Goal: Find specific page/section: Find specific page/section

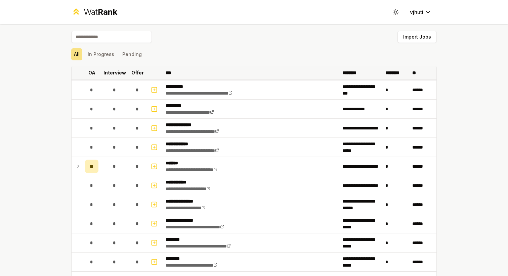
click at [93, 70] on p "OA" at bounding box center [91, 73] width 7 height 7
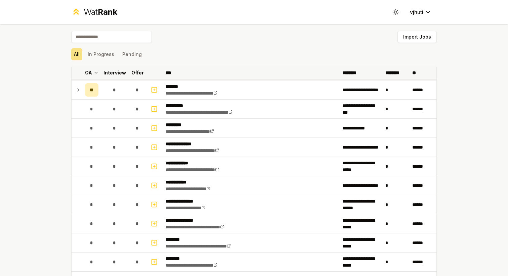
click at [93, 70] on icon at bounding box center [95, 73] width 5 height 8
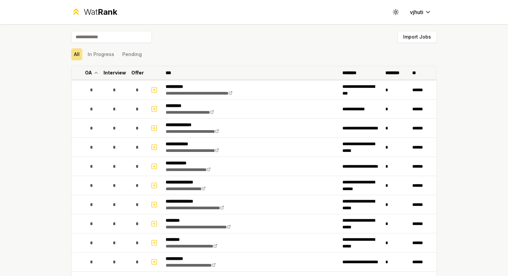
click at [93, 70] on icon at bounding box center [95, 73] width 5 height 8
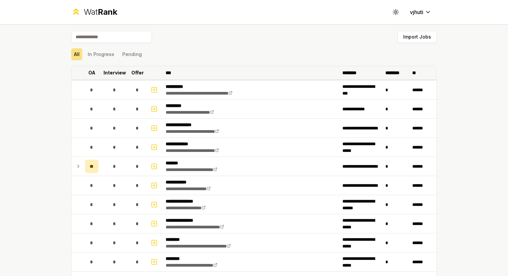
click at [93, 70] on p "OA" at bounding box center [91, 73] width 7 height 7
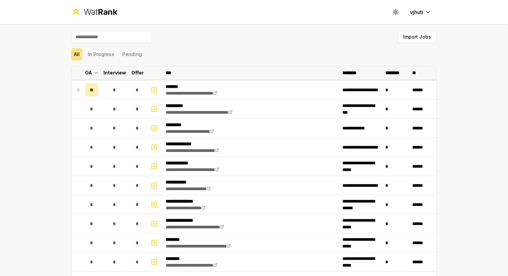
click at [104, 70] on p "Interview" at bounding box center [114, 73] width 23 height 7
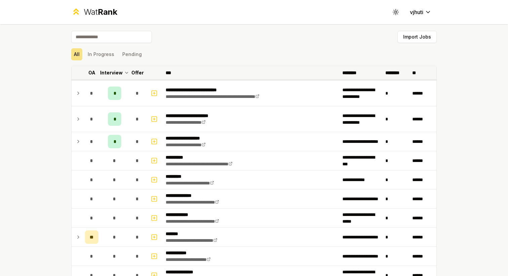
click at [110, 72] on p "Interview" at bounding box center [111, 73] width 23 height 7
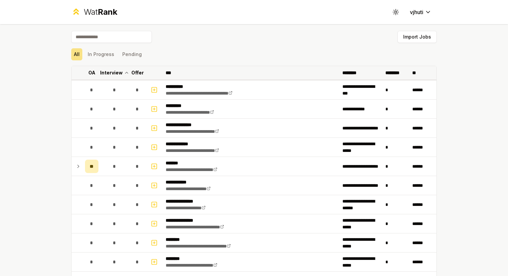
click at [110, 72] on p "Interview" at bounding box center [111, 73] width 23 height 7
click at [110, 72] on p "Interview" at bounding box center [114, 73] width 23 height 7
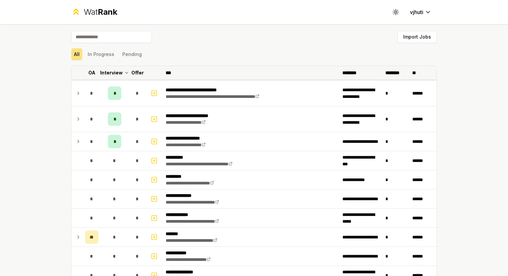
click at [139, 70] on p "Offer" at bounding box center [137, 73] width 12 height 7
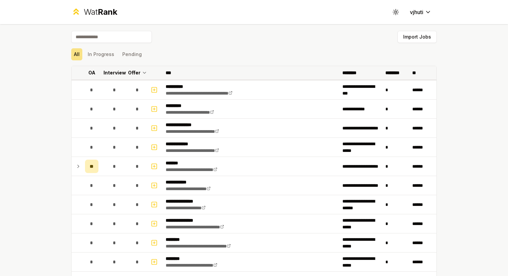
click at [139, 70] on p "Offer" at bounding box center [134, 73] width 12 height 7
